Goal: Task Accomplishment & Management: Use online tool/utility

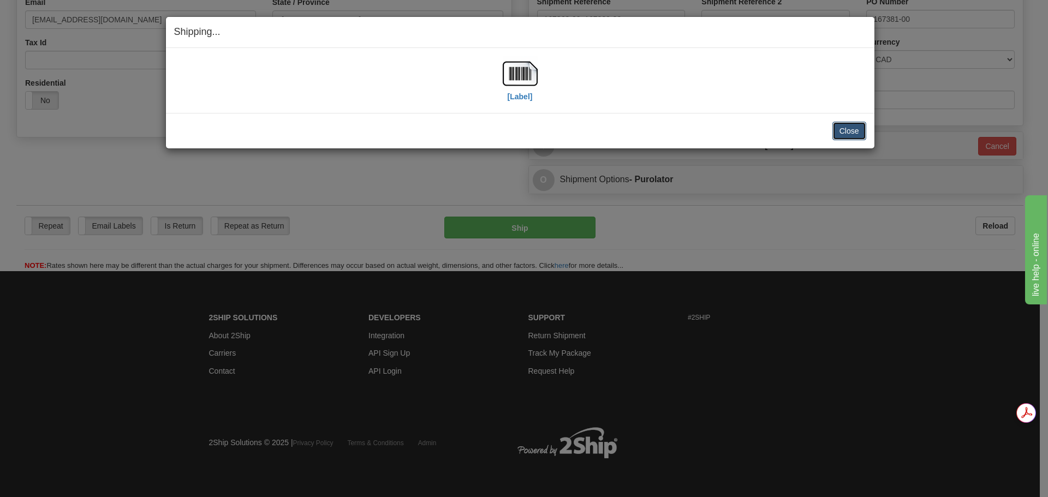
click at [855, 128] on button "Close" at bounding box center [849, 131] width 34 height 19
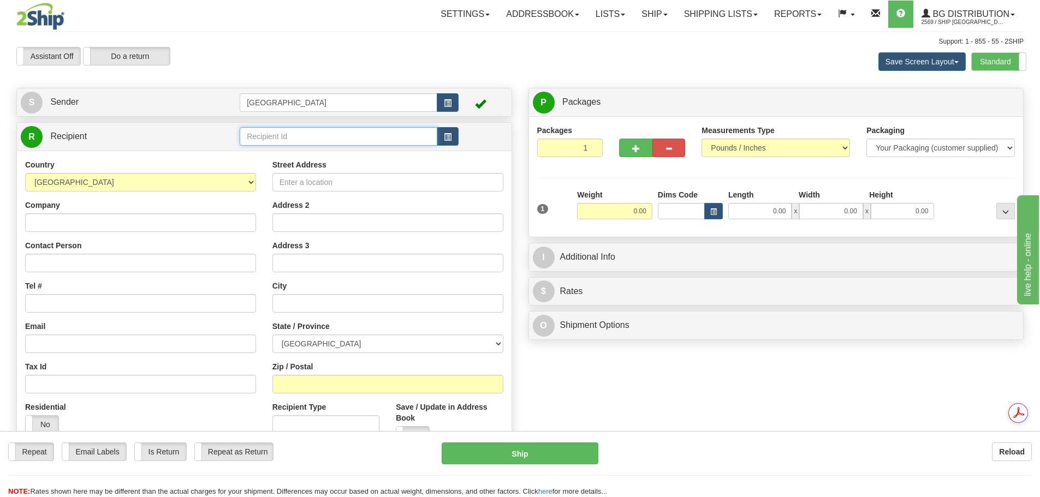
click at [267, 141] on input "text" at bounding box center [339, 136] width 198 height 19
click at [280, 154] on div "80070" at bounding box center [336, 153] width 187 height 12
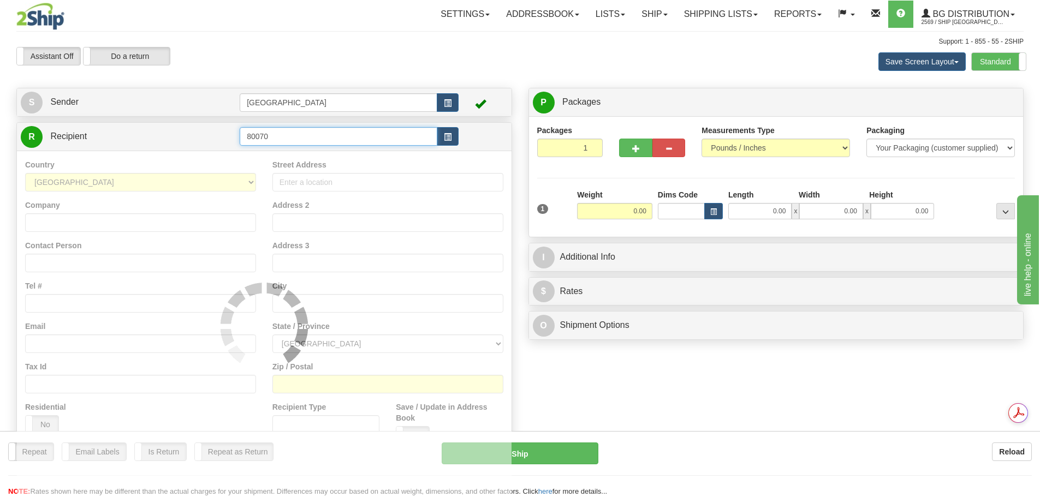
type input "80070"
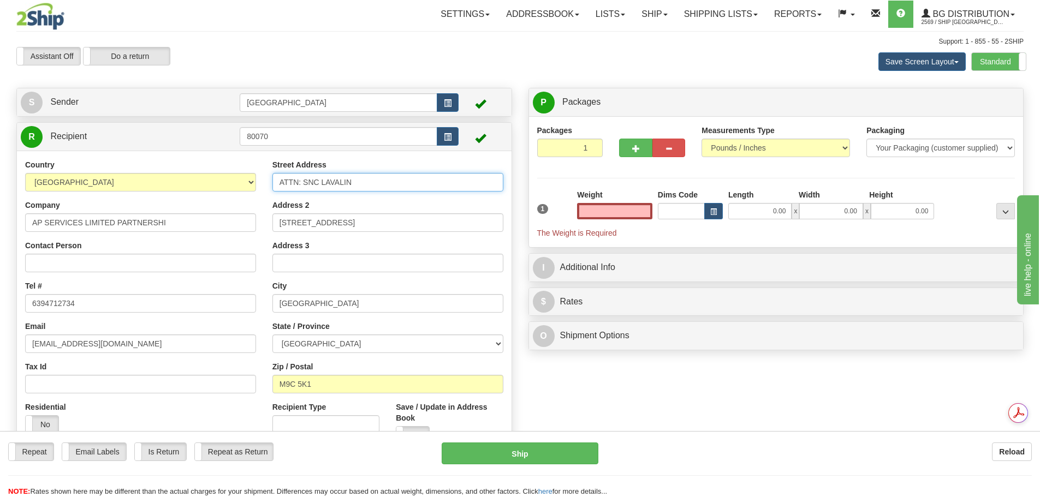
type input "0.00"
drag, startPoint x: 376, startPoint y: 180, endPoint x: 208, endPoint y: 180, distance: 167.6
click at [208, 180] on div "Country [GEOGRAPHIC_DATA] [GEOGRAPHIC_DATA] [GEOGRAPHIC_DATA] [GEOGRAPHIC_DATA]…" at bounding box center [264, 306] width 494 height 294
type input "[STREET_ADDRESS]"
type input "AP SERVICES LIMITED"
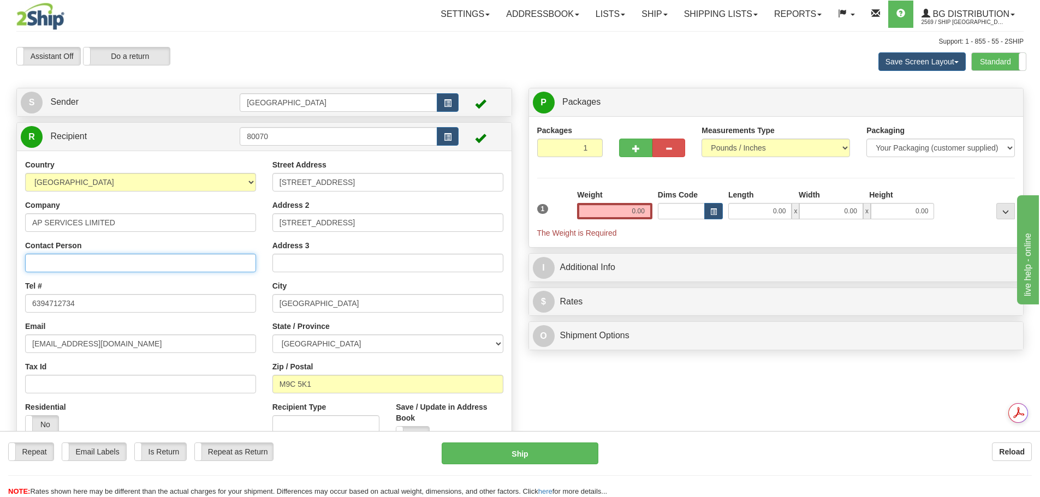
type input "[GEOGRAPHIC_DATA]"
type input "NORTH BATTLEFORD"
select select "SK"
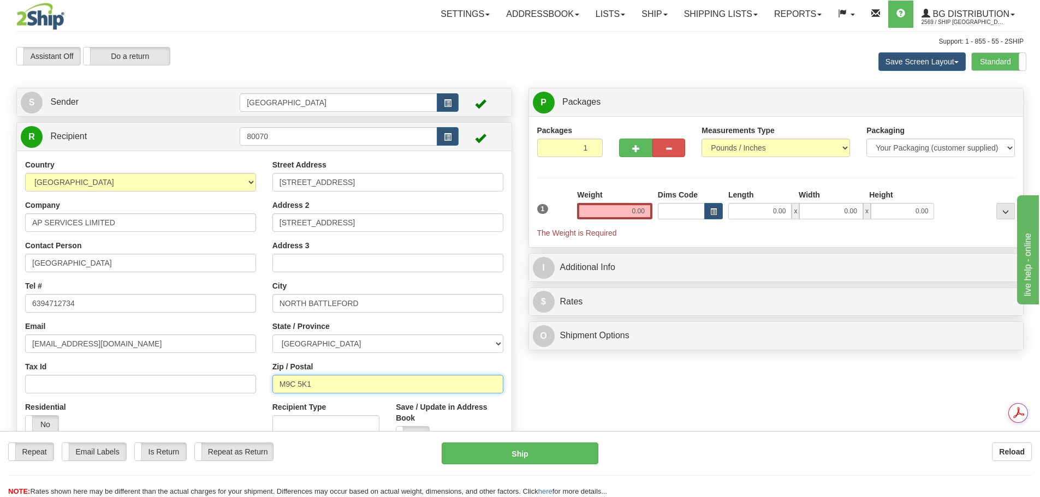
type input "S9A 2X8"
click at [516, 257] on div "Create a label for the return Create Pickup Without Label S Sender [GEOGRAPHIC_…" at bounding box center [264, 277] width 512 height 379
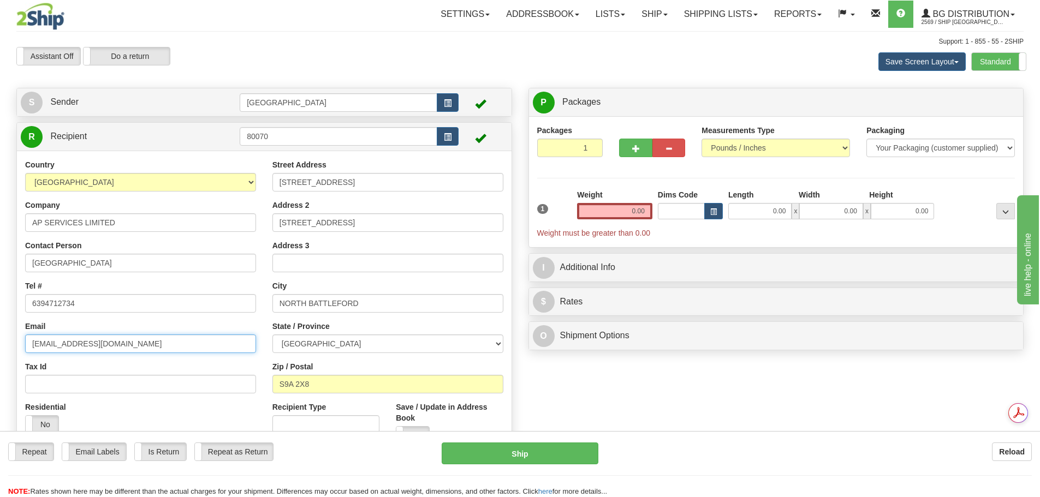
drag, startPoint x: 193, startPoint y: 346, endPoint x: 0, endPoint y: 344, distance: 192.7
click at [0, 344] on div "Toggle navigation Settings Shipping Preferences Fields Preferences New" at bounding box center [520, 261] width 1040 height 523
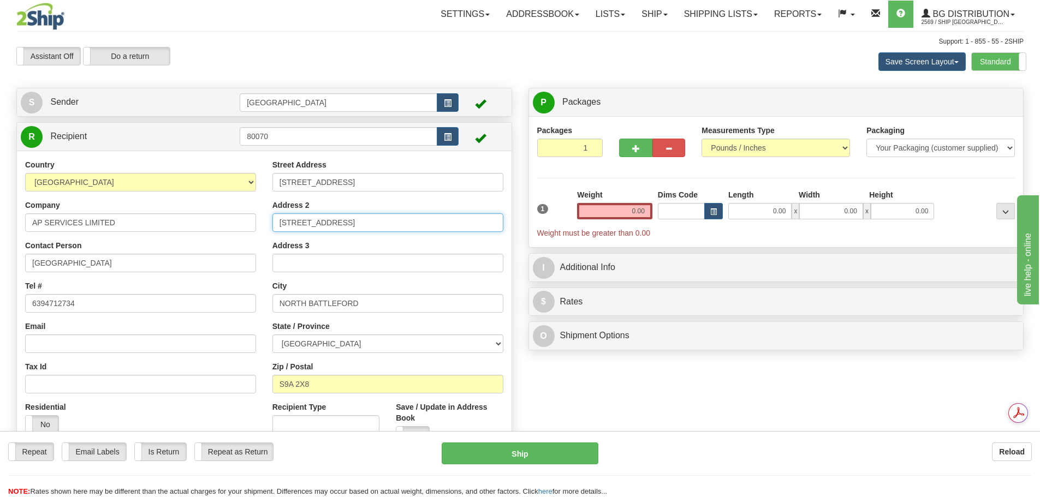
drag, startPoint x: 424, startPoint y: 227, endPoint x: 243, endPoint y: 222, distance: 180.7
click at [243, 222] on div "Country [GEOGRAPHIC_DATA] [GEOGRAPHIC_DATA] [GEOGRAPHIC_DATA] [GEOGRAPHIC_DATA]…" at bounding box center [264, 306] width 494 height 294
drag, startPoint x: 651, startPoint y: 212, endPoint x: 671, endPoint y: 213, distance: 19.7
click at [671, 213] on div "1 Weight 0.00 Dims Code 0.00" at bounding box center [776, 213] width 484 height 49
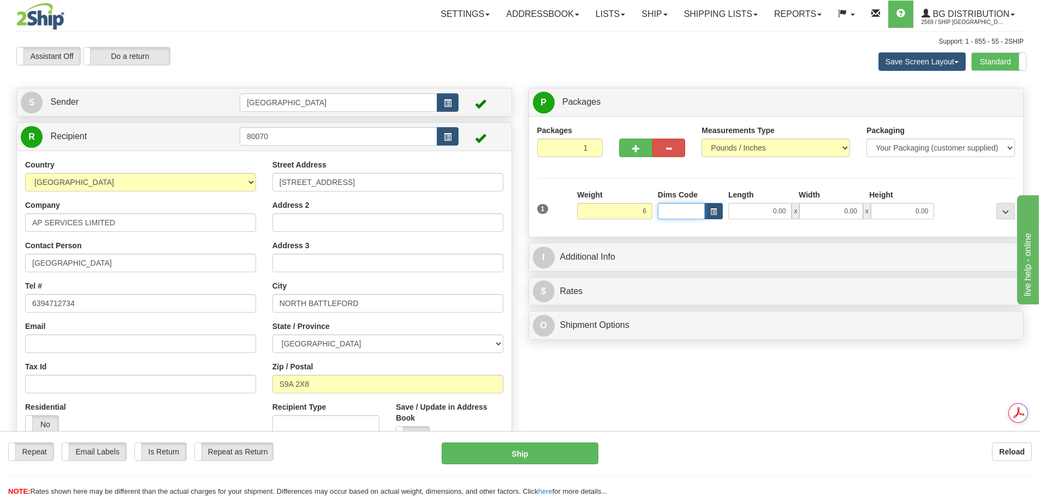
type input "6.00"
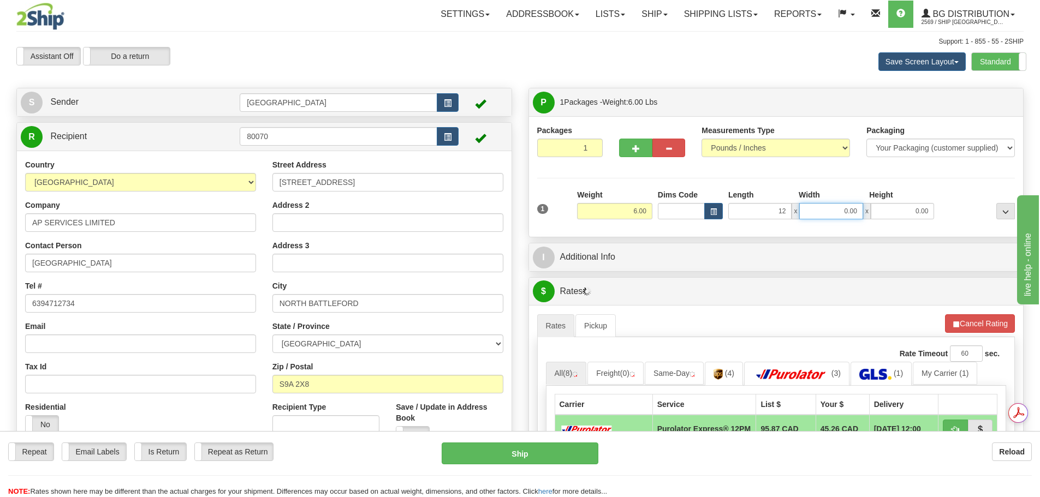
type input "12.00"
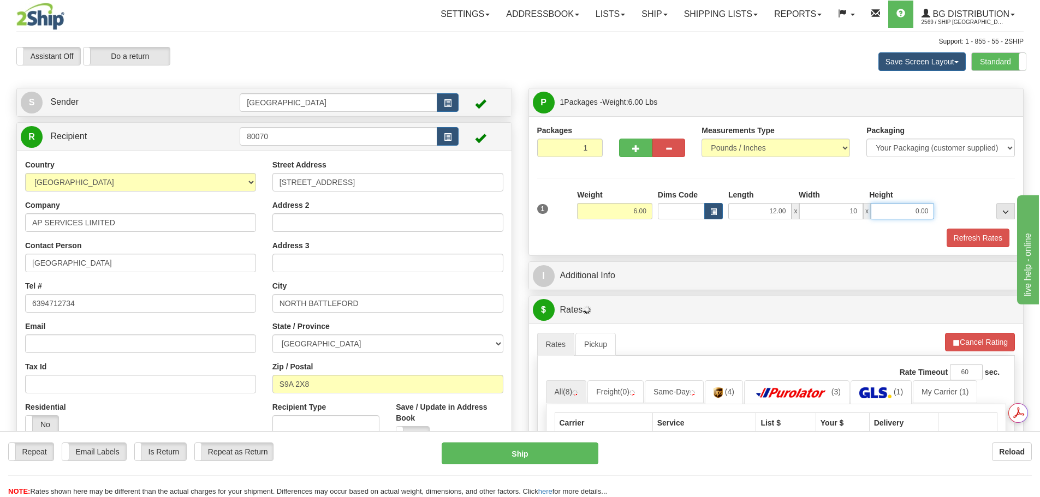
type input "10.00"
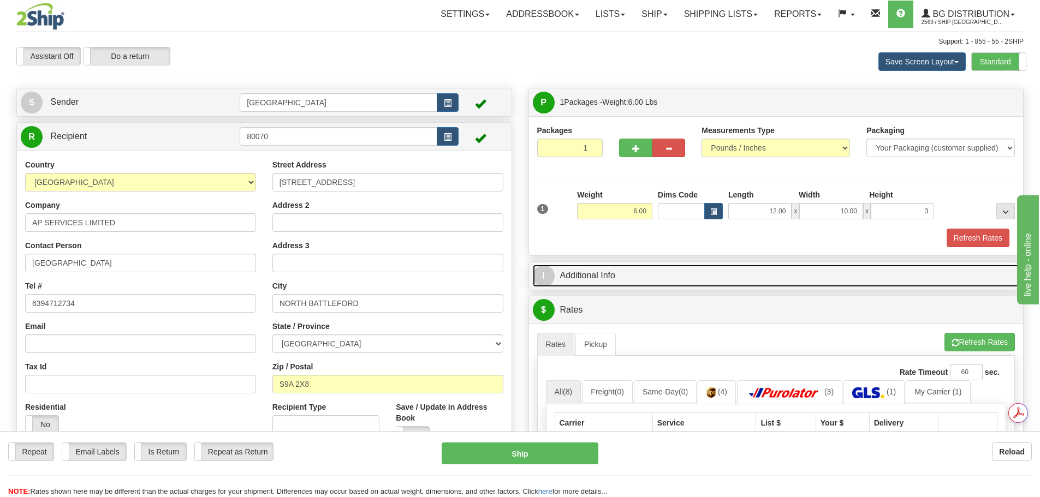
type input "3.00"
click at [636, 273] on link "I Additional Info" at bounding box center [776, 276] width 487 height 22
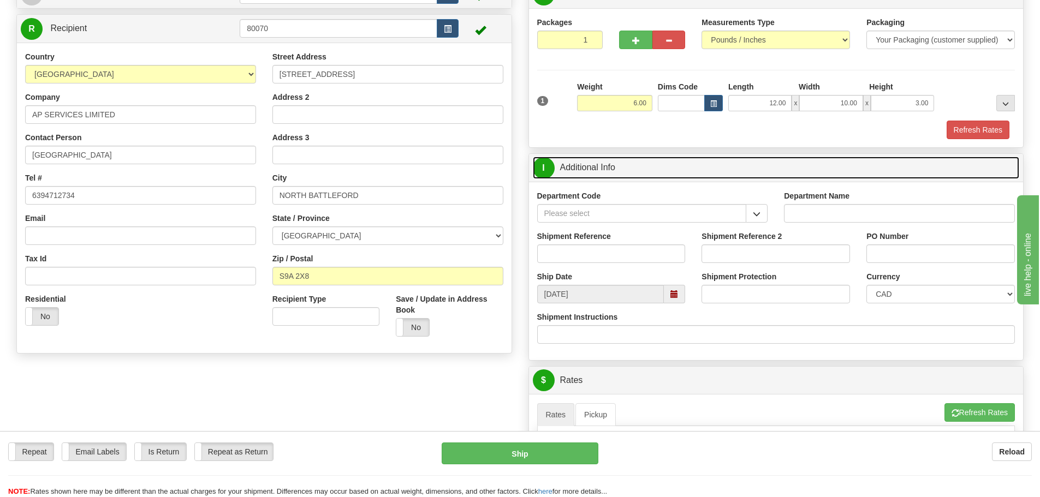
scroll to position [109, 0]
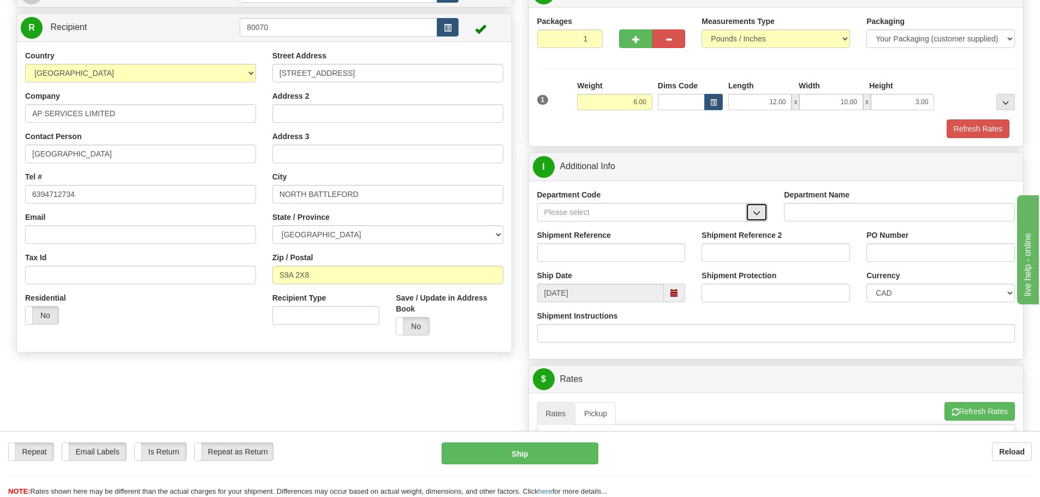
click at [757, 217] on button "button" at bounding box center [757, 212] width 22 height 19
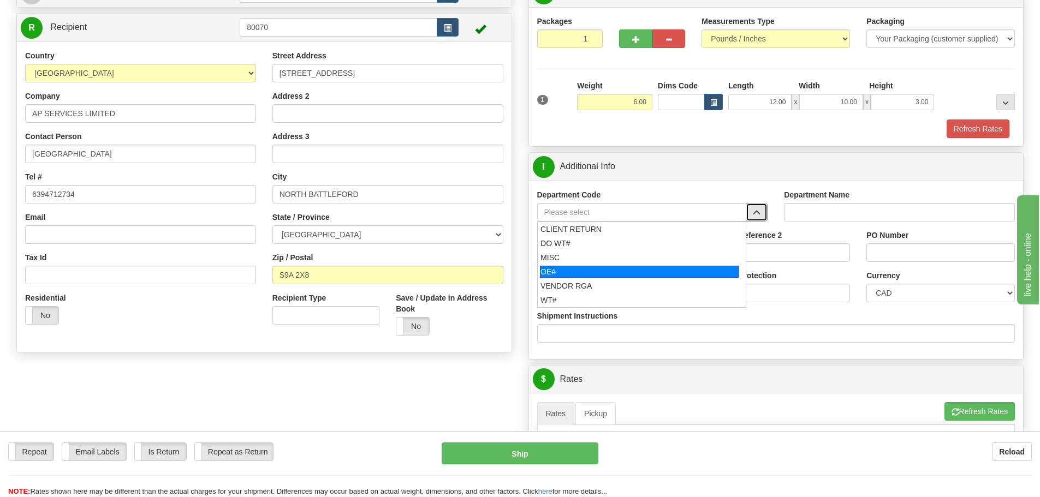
click at [648, 270] on div "OE#" at bounding box center [639, 272] width 199 height 12
type input "OE#"
type input "ORDERS"
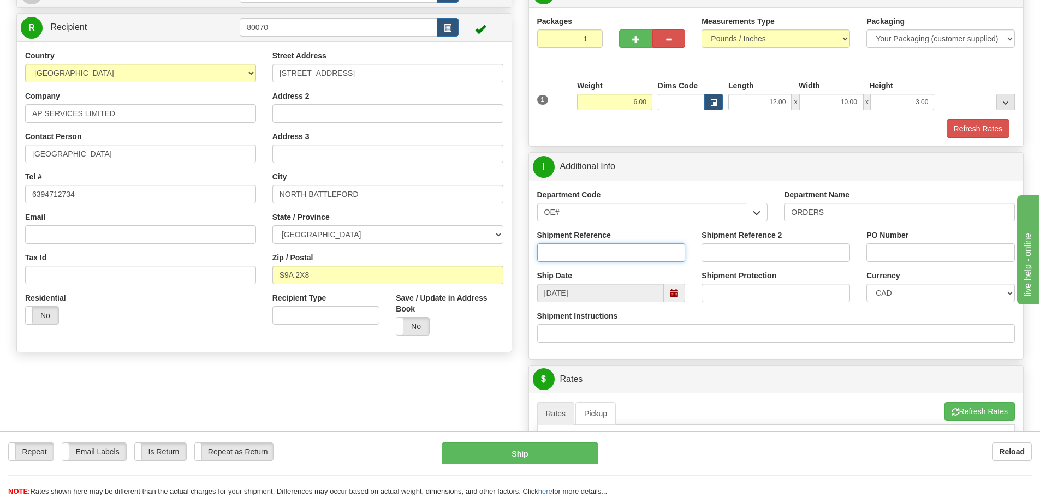
click at [591, 255] on input "Shipment Reference" at bounding box center [611, 252] width 148 height 19
type input "90035400-01"
type input "533473 OP 22064"
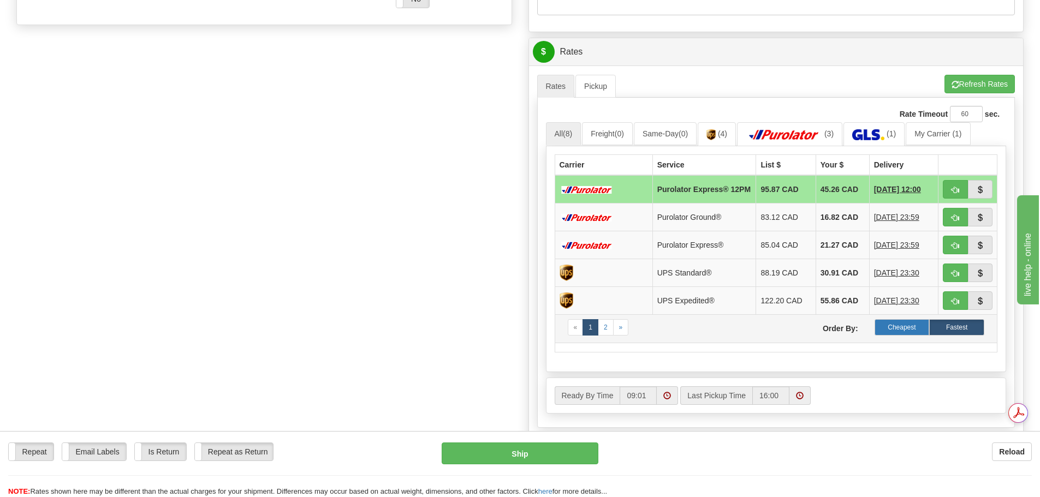
scroll to position [0, 0]
click at [899, 320] on td "« 1 2 » Order By: Cheapest Fastest" at bounding box center [776, 328] width 443 height 28
click at [898, 327] on label "Cheapest" at bounding box center [901, 327] width 55 height 16
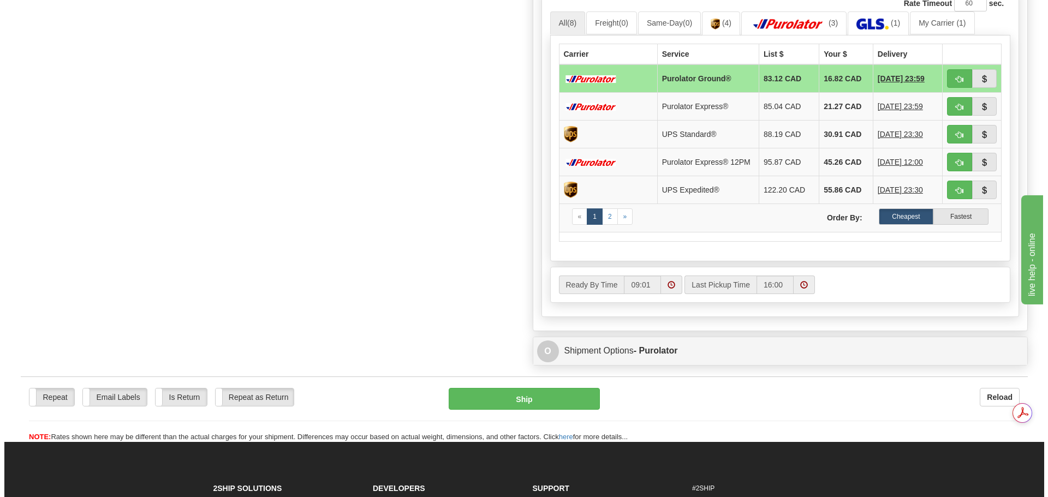
scroll to position [600, 0]
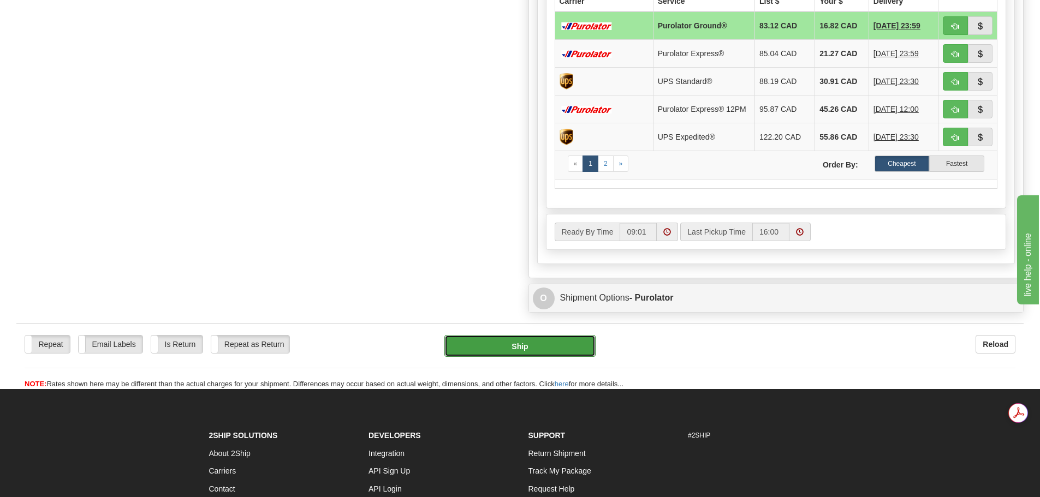
click at [514, 350] on button "Ship" at bounding box center [519, 346] width 151 height 22
type input "260"
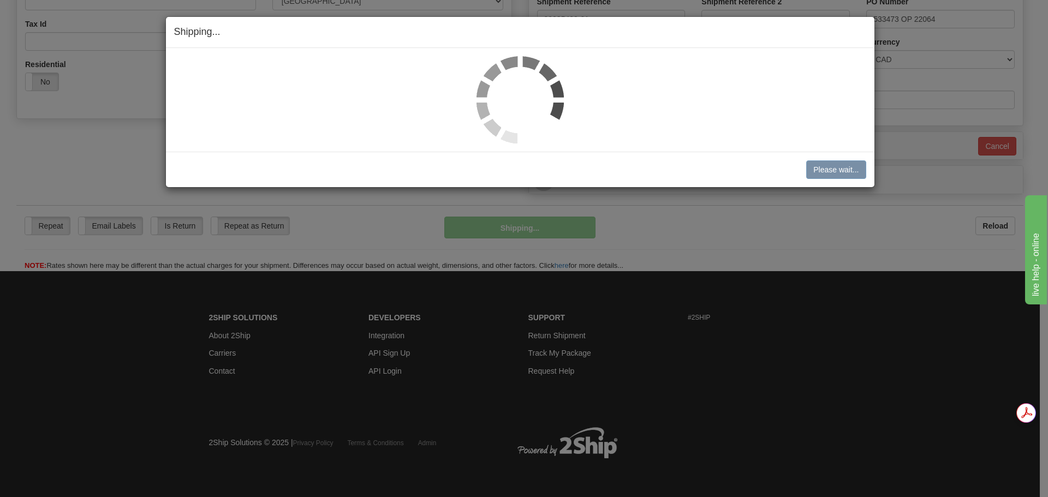
scroll to position [343, 0]
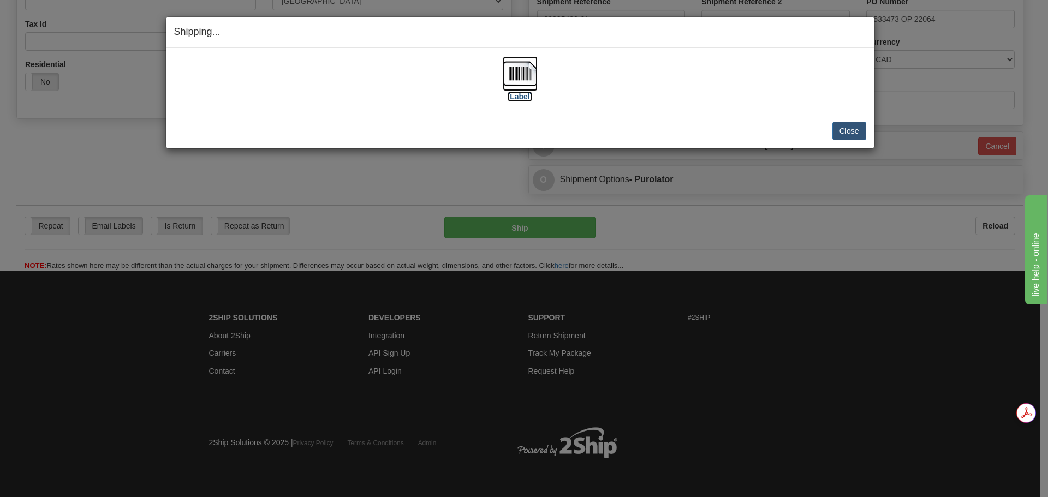
click at [522, 76] on img at bounding box center [520, 73] width 35 height 35
click at [850, 129] on button "Close" at bounding box center [849, 131] width 34 height 19
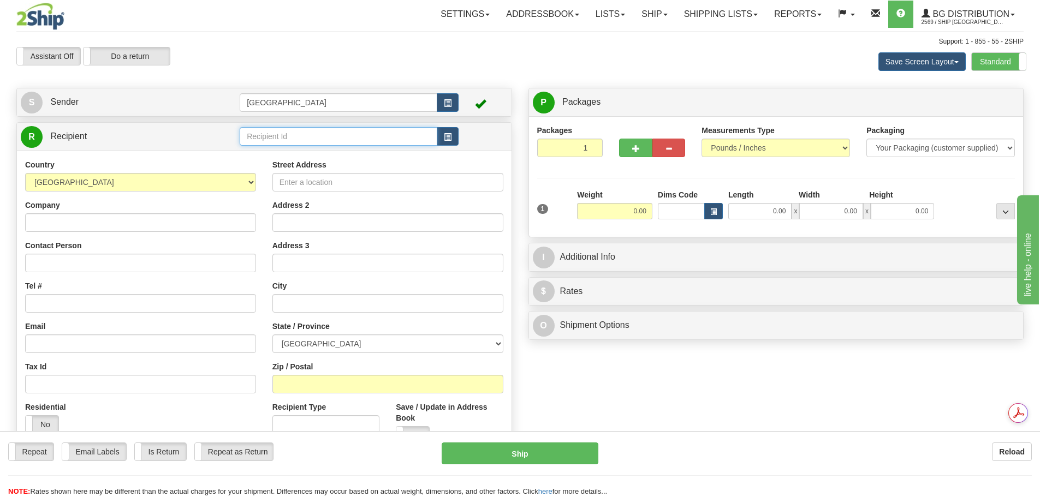
click at [288, 137] on input "text" at bounding box center [339, 136] width 198 height 19
click at [288, 150] on div "910971" at bounding box center [336, 153] width 187 height 12
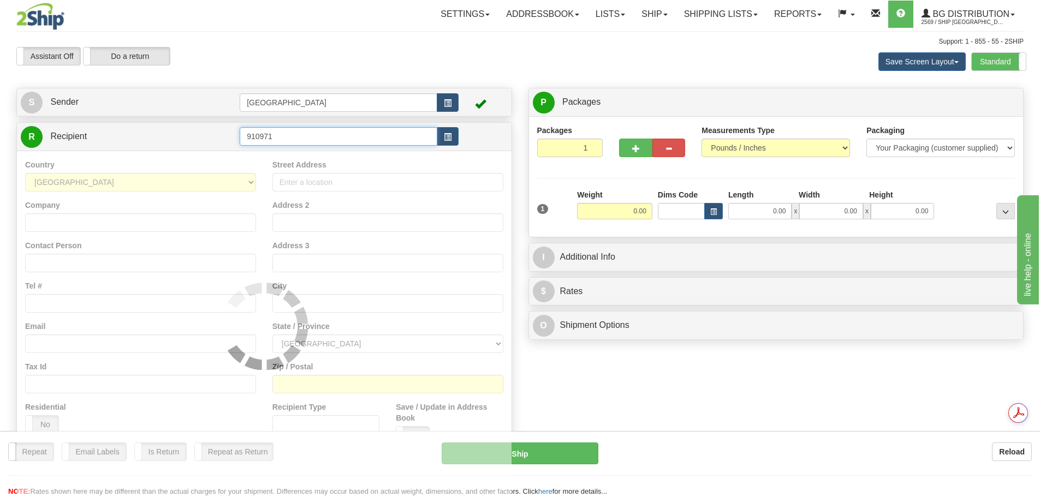
type input "910971"
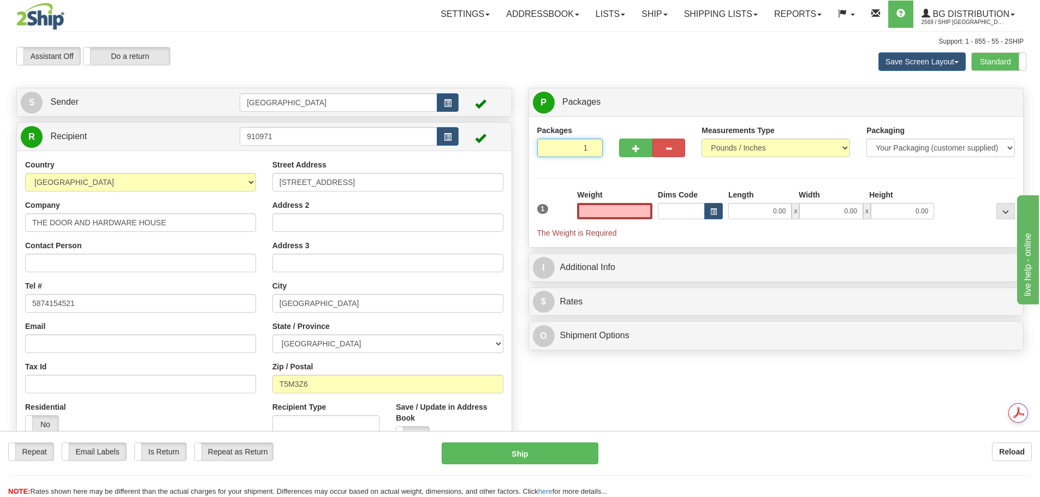
type input "2"
type input "0.00"
type input "2"
click at [593, 147] on input "2" at bounding box center [570, 148] width 66 height 19
click at [991, 100] on span "Package Level" at bounding box center [991, 103] width 43 height 8
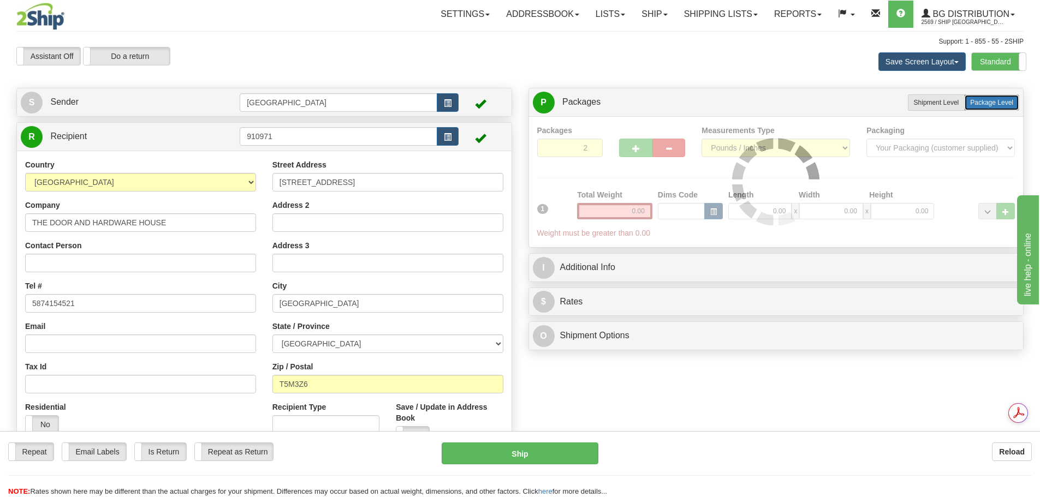
radio input "true"
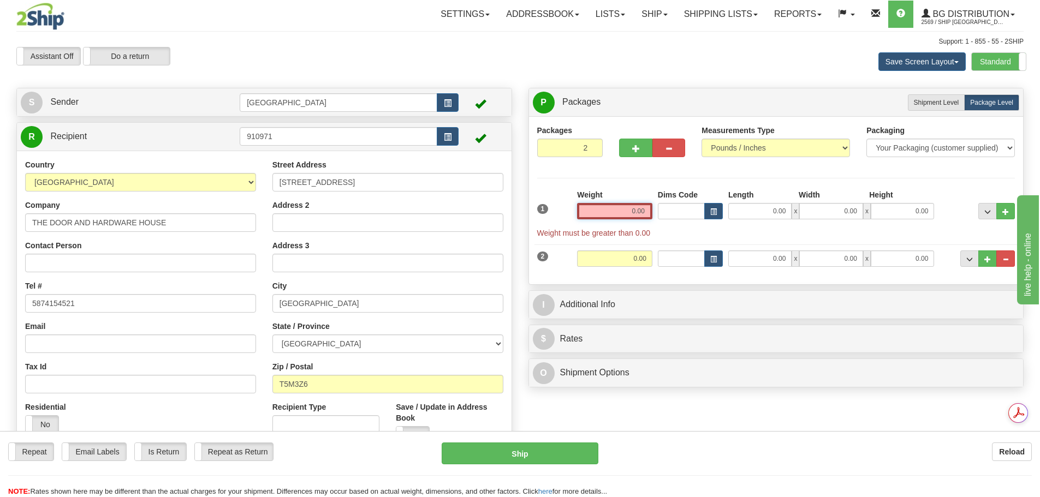
drag, startPoint x: 598, startPoint y: 216, endPoint x: 689, endPoint y: 207, distance: 91.6
click at [689, 207] on div "1 Weight 0.00 Dims Code 0.00" at bounding box center [776, 213] width 484 height 49
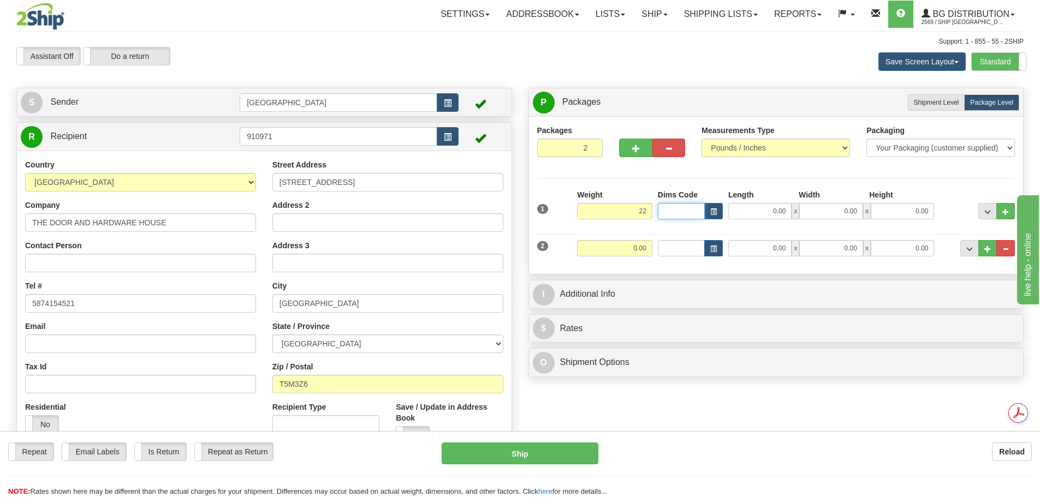
type input "22.00"
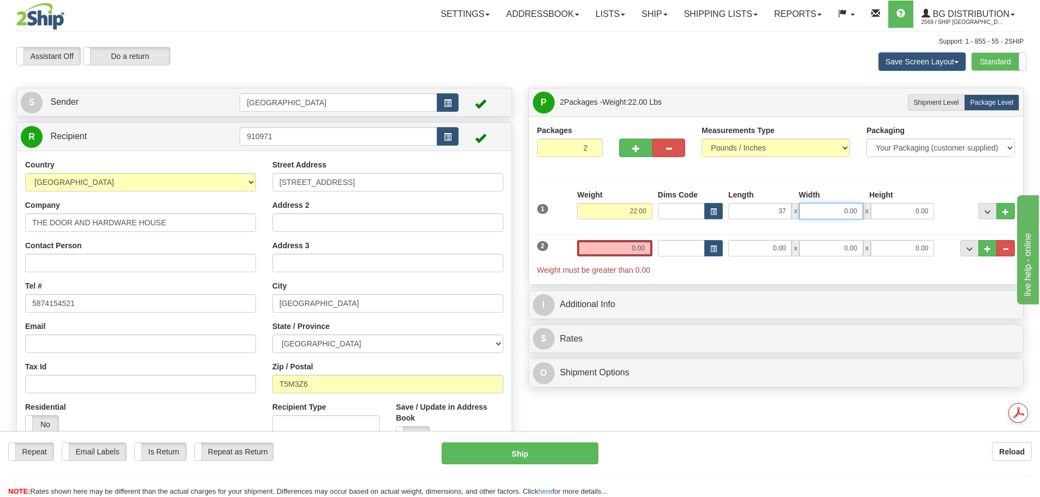
type input "37.00"
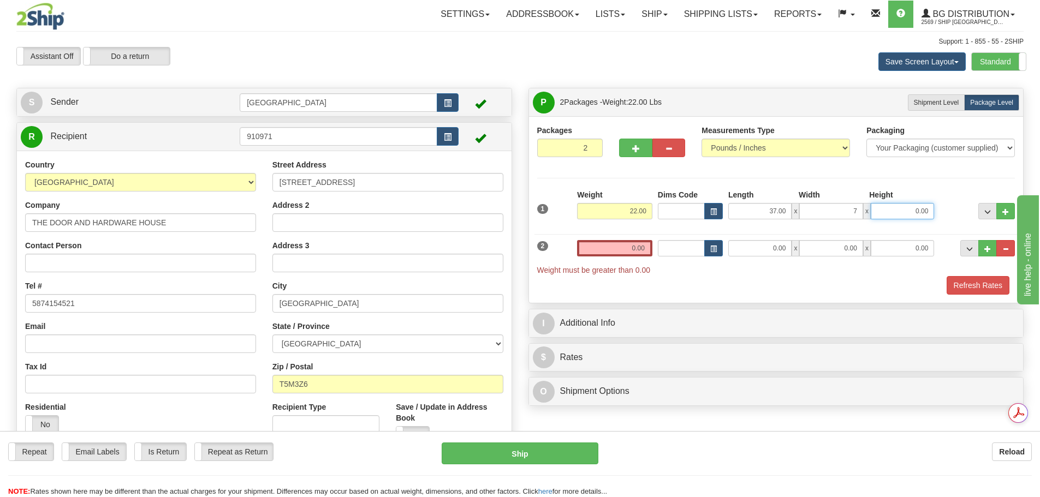
type input "7.00"
type input "4.00"
drag, startPoint x: 604, startPoint y: 248, endPoint x: 670, endPoint y: 247, distance: 66.6
click at [670, 247] on div "2 Weight 0.00 Dims Code Length Width Height" at bounding box center [776, 252] width 484 height 47
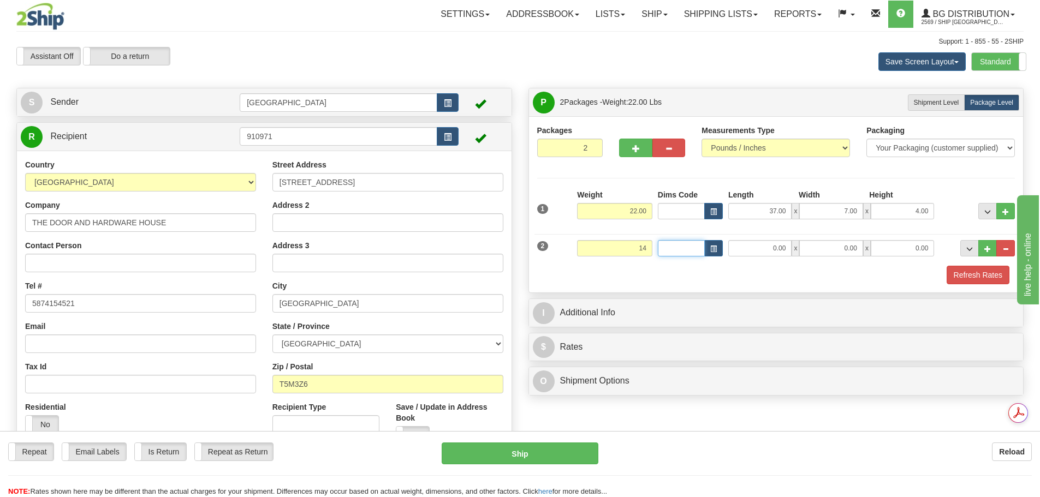
type input "14.00"
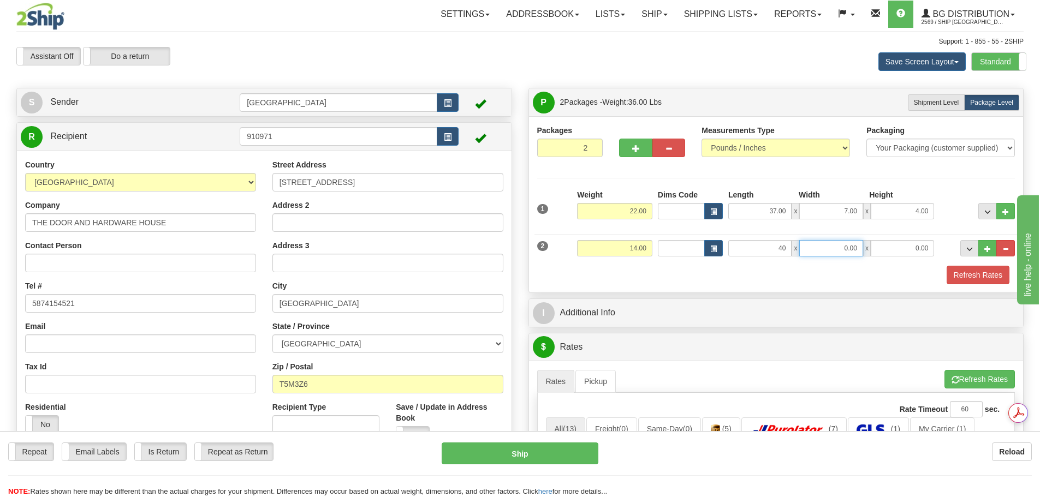
type input "40.00"
type input "11.00"
type input "6.00"
click at [960, 268] on button "Refresh Rates" at bounding box center [977, 275] width 63 height 19
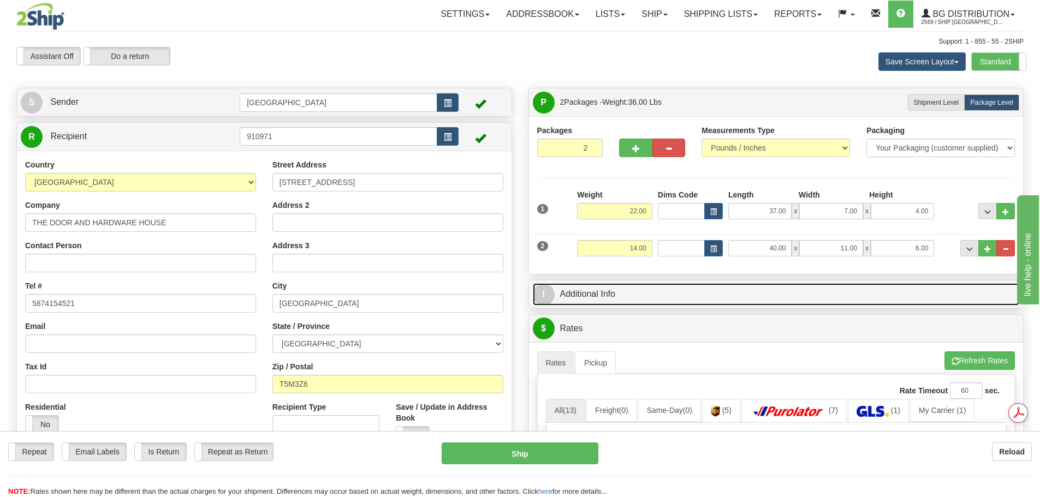
click at [805, 294] on link "I Additional Info" at bounding box center [776, 294] width 487 height 22
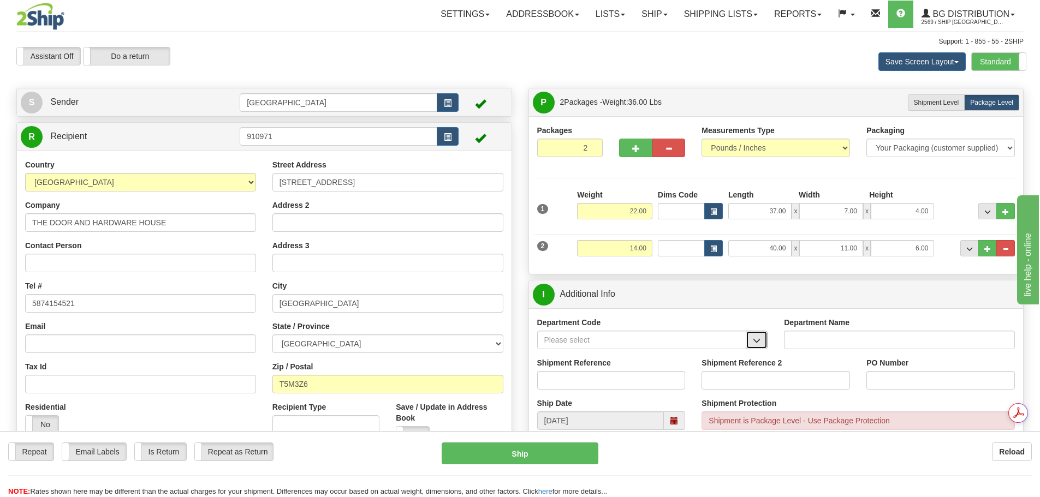
click at [750, 341] on button "button" at bounding box center [757, 340] width 22 height 19
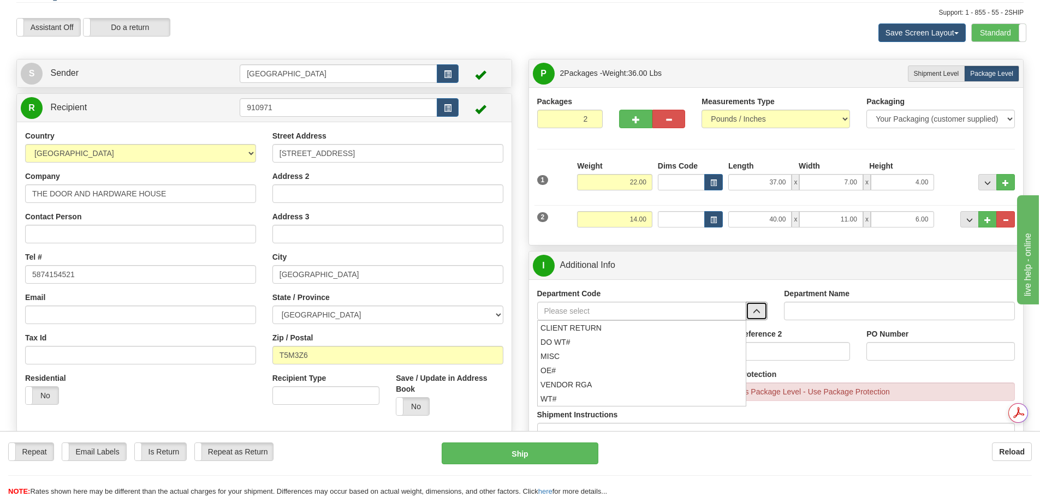
scroll to position [55, 0]
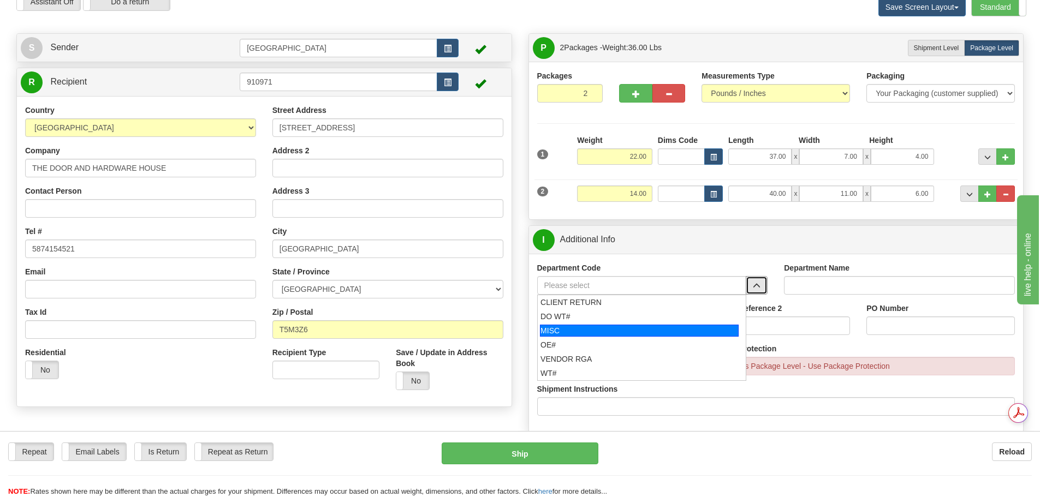
click at [610, 336] on div "MISC" at bounding box center [639, 331] width 199 height 12
type input "MISC"
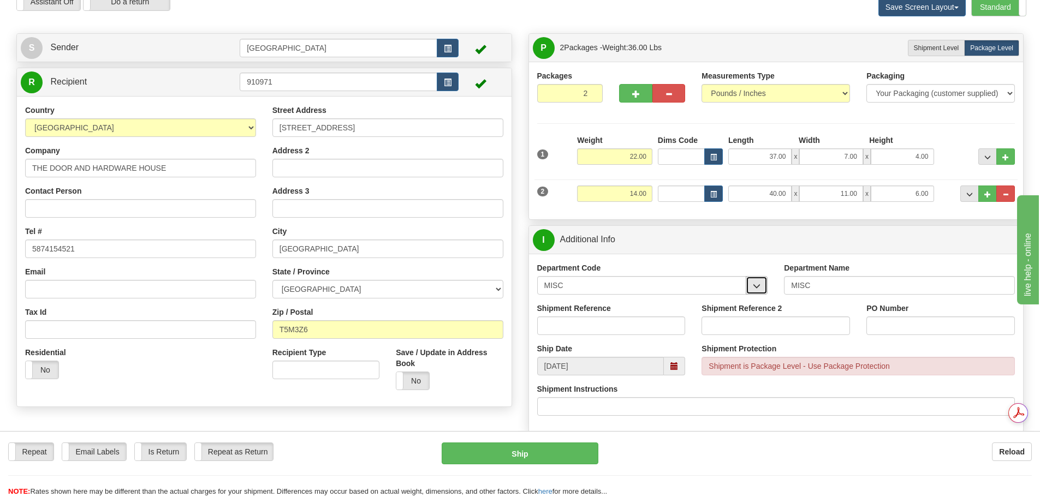
click at [764, 288] on button "button" at bounding box center [757, 285] width 22 height 19
drag, startPoint x: 651, startPoint y: 290, endPoint x: 477, endPoint y: 284, distance: 173.7
click at [477, 33] on div "Create a label for the return Create Pickup Without Label S Sender" at bounding box center [519, 33] width 1023 height 0
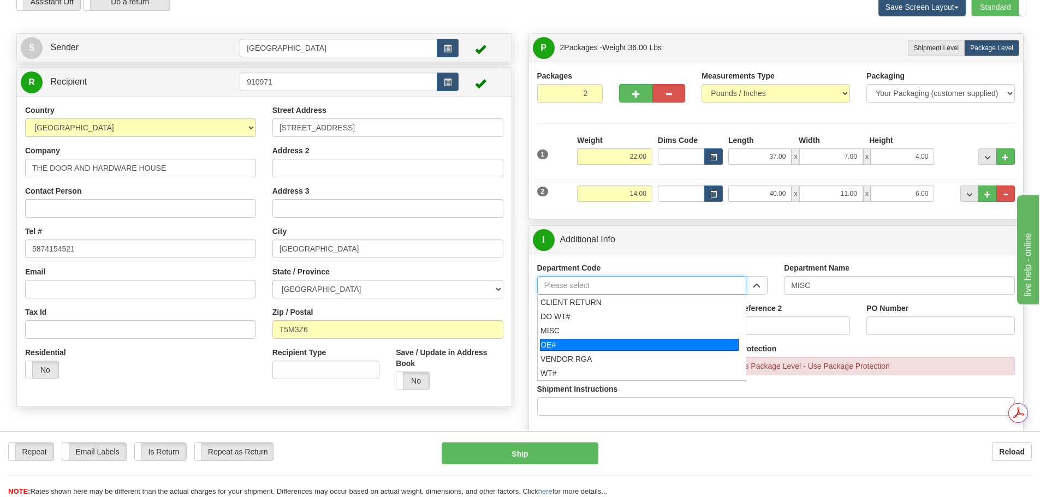
click at [540, 343] on div "OE#" at bounding box center [639, 345] width 199 height 12
type input "OE#"
type input "ORDERS"
type input "OE#"
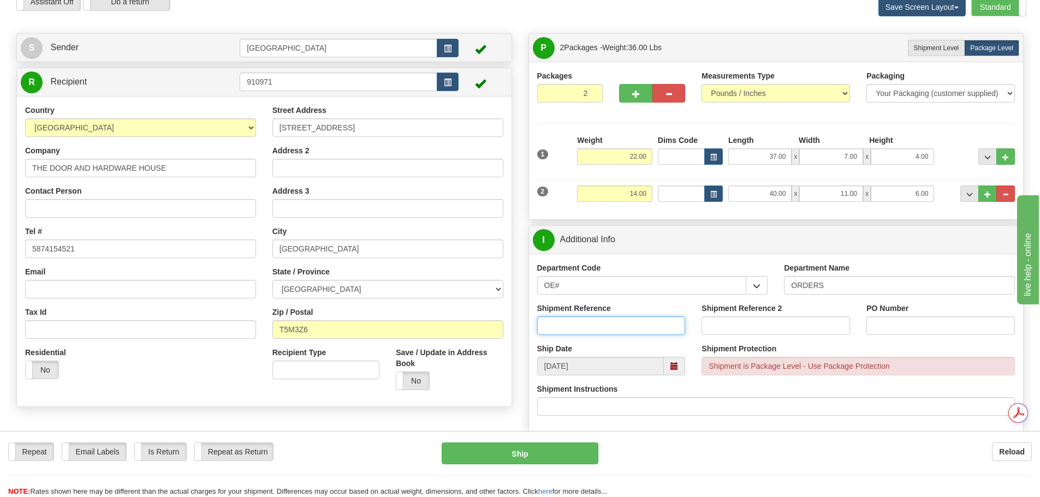
click at [564, 327] on input "Shipment Reference" at bounding box center [611, 326] width 148 height 19
type input "90041112-00"
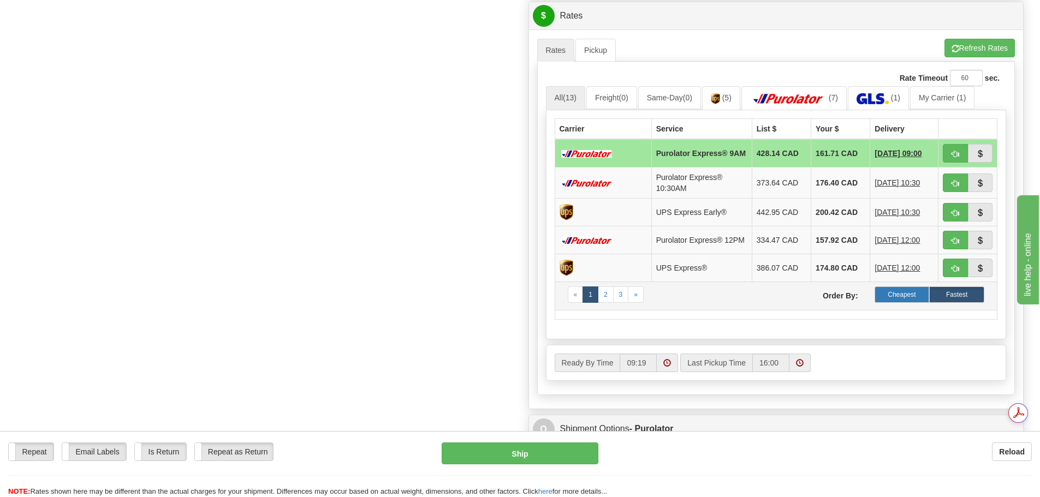
scroll to position [0, 0]
type input "5552"
click at [915, 299] on label "Cheapest" at bounding box center [901, 295] width 55 height 16
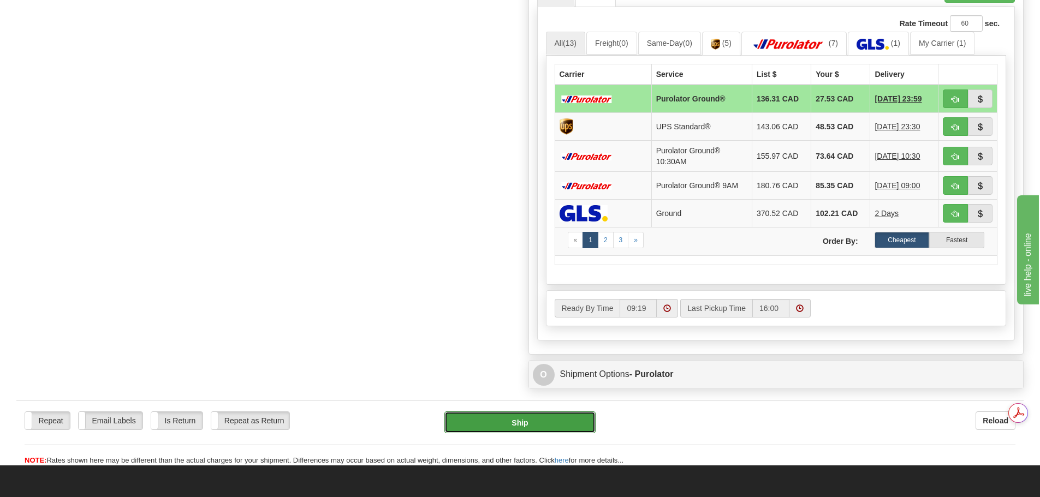
click at [537, 422] on button "Ship" at bounding box center [519, 423] width 151 height 22
type input "260"
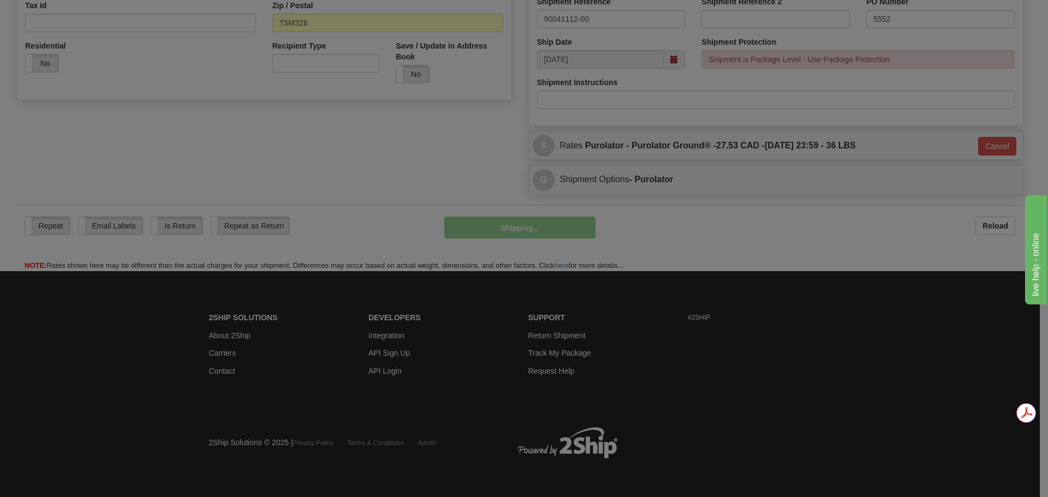
scroll to position [362, 0]
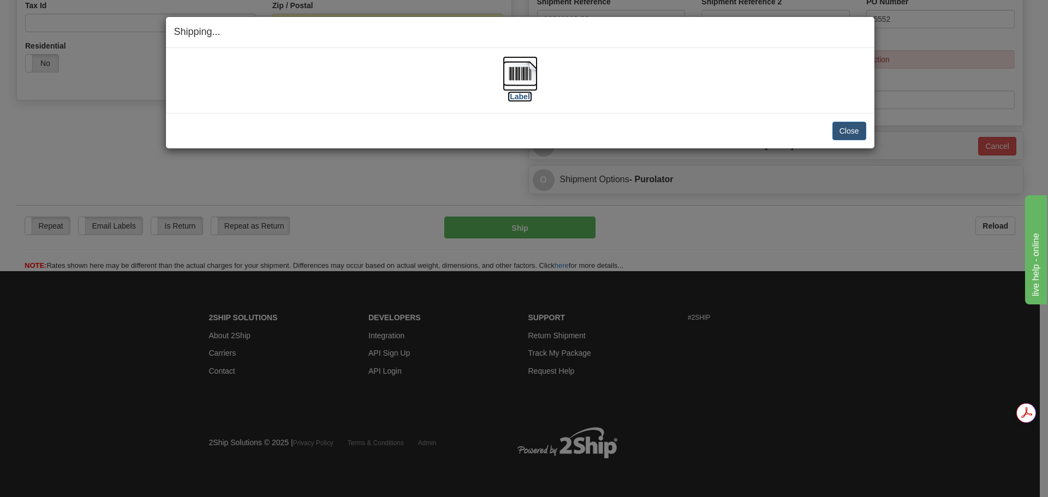
click at [512, 80] on img at bounding box center [520, 73] width 35 height 35
